Goal: Complete application form

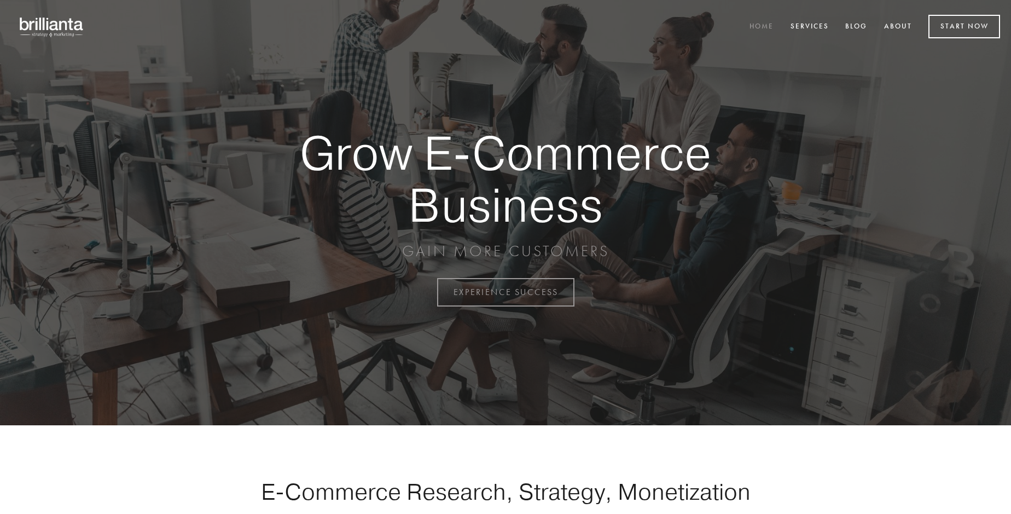
scroll to position [2868, 0]
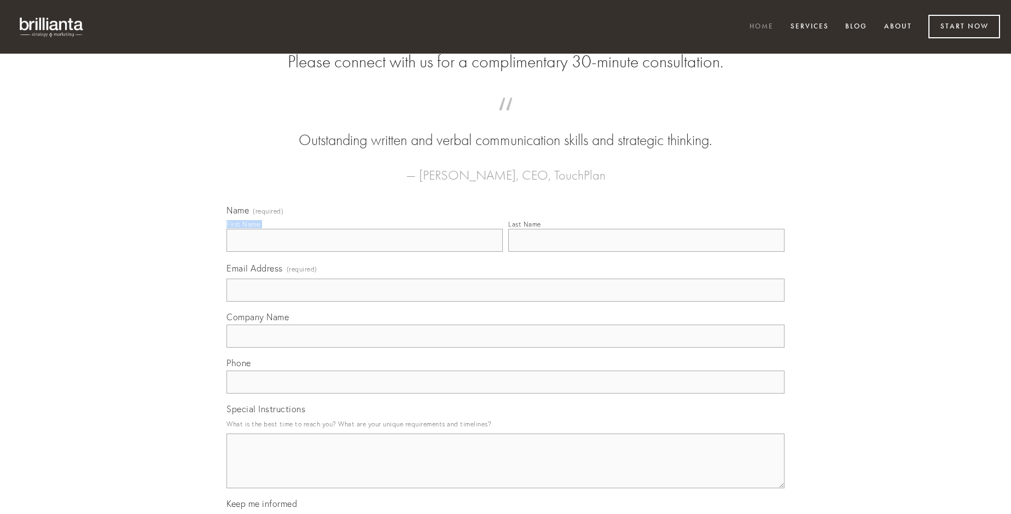
type input "[PERSON_NAME]"
click at [646, 252] on input "Last Name" at bounding box center [646, 240] width 276 height 23
type input "[PERSON_NAME]"
click at [506, 301] on input "Email Address (required)" at bounding box center [506, 290] width 558 height 23
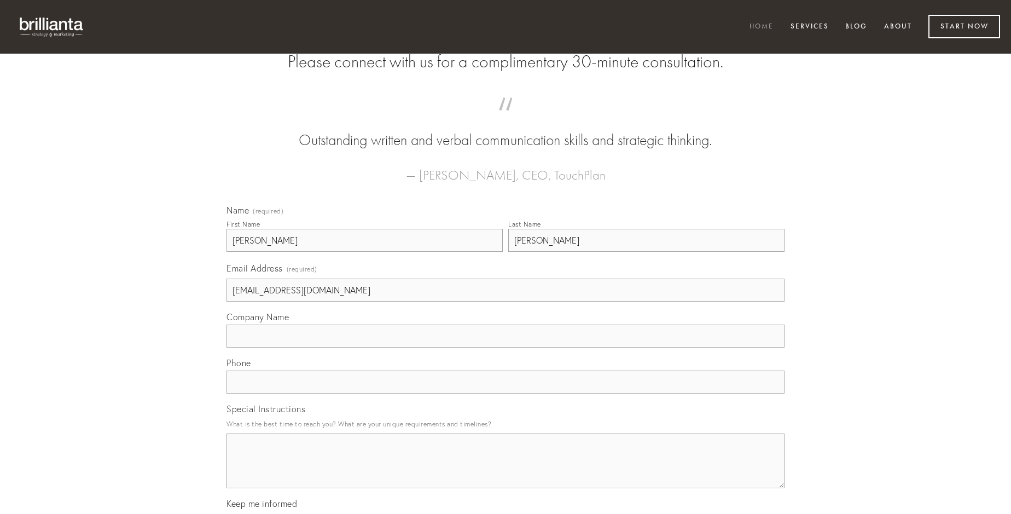
type input "[EMAIL_ADDRESS][DOMAIN_NAME]"
click at [506, 347] on input "Company Name" at bounding box center [506, 335] width 558 height 23
type input "videlicet"
click at [506, 393] on input "text" at bounding box center [506, 381] width 558 height 23
click at [506, 471] on textarea "Special Instructions" at bounding box center [506, 460] width 558 height 55
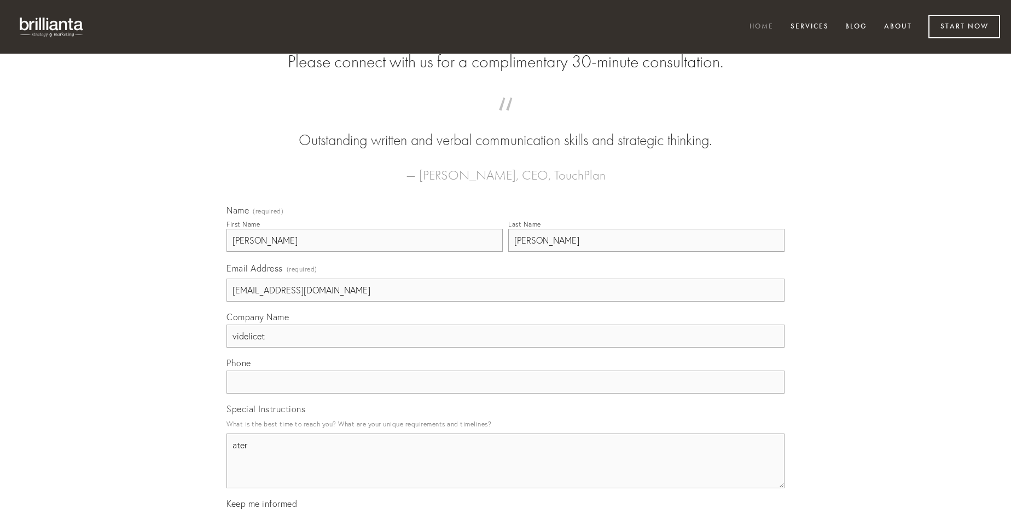
type textarea "ater"
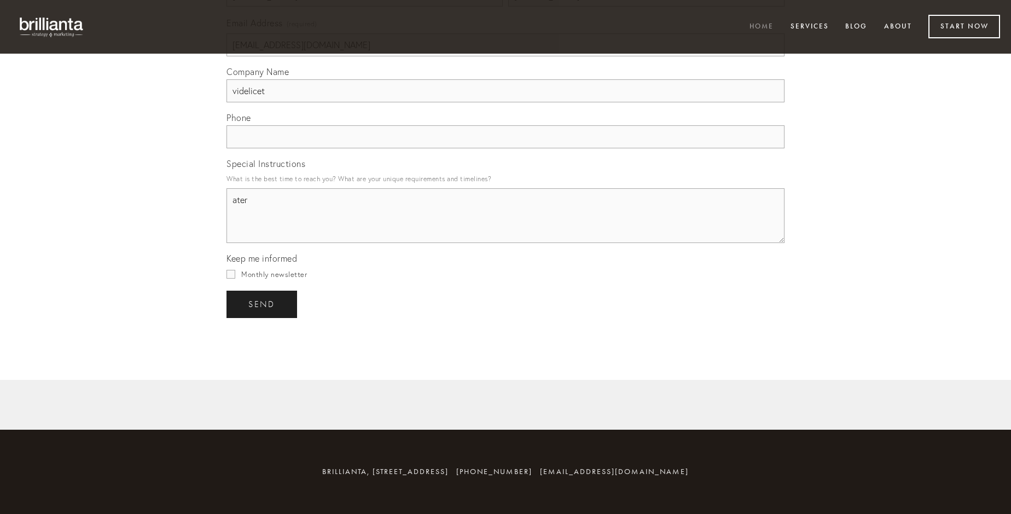
click at [263, 304] on span "send" at bounding box center [261, 304] width 27 height 10
